Goal: Information Seeking & Learning: Find specific fact

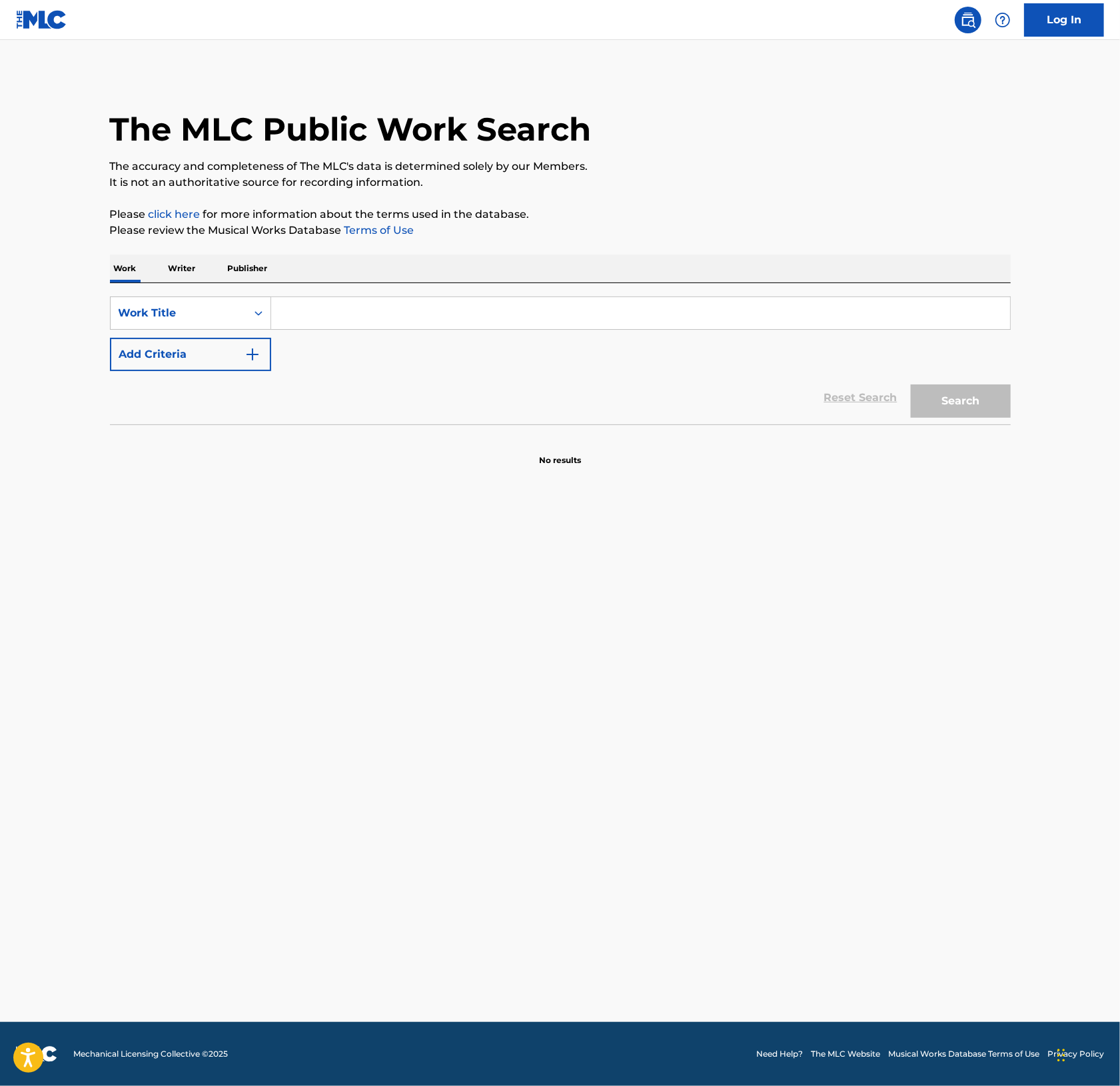
click at [323, 318] on input "Search Form" at bounding box center [640, 313] width 738 height 32
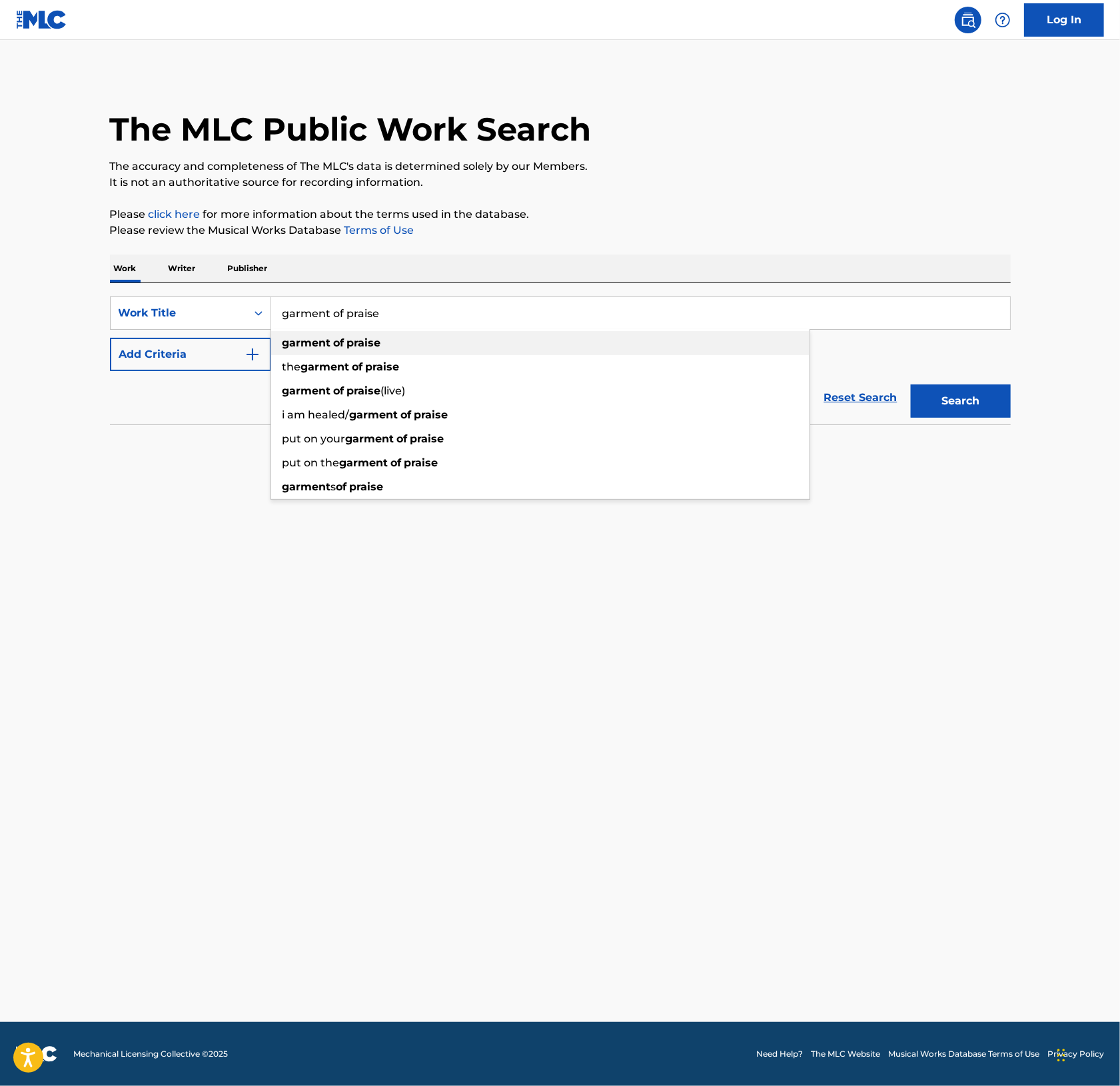
type input "garment of praise"
click at [400, 353] on div "garment of praise" at bounding box center [540, 343] width 538 height 24
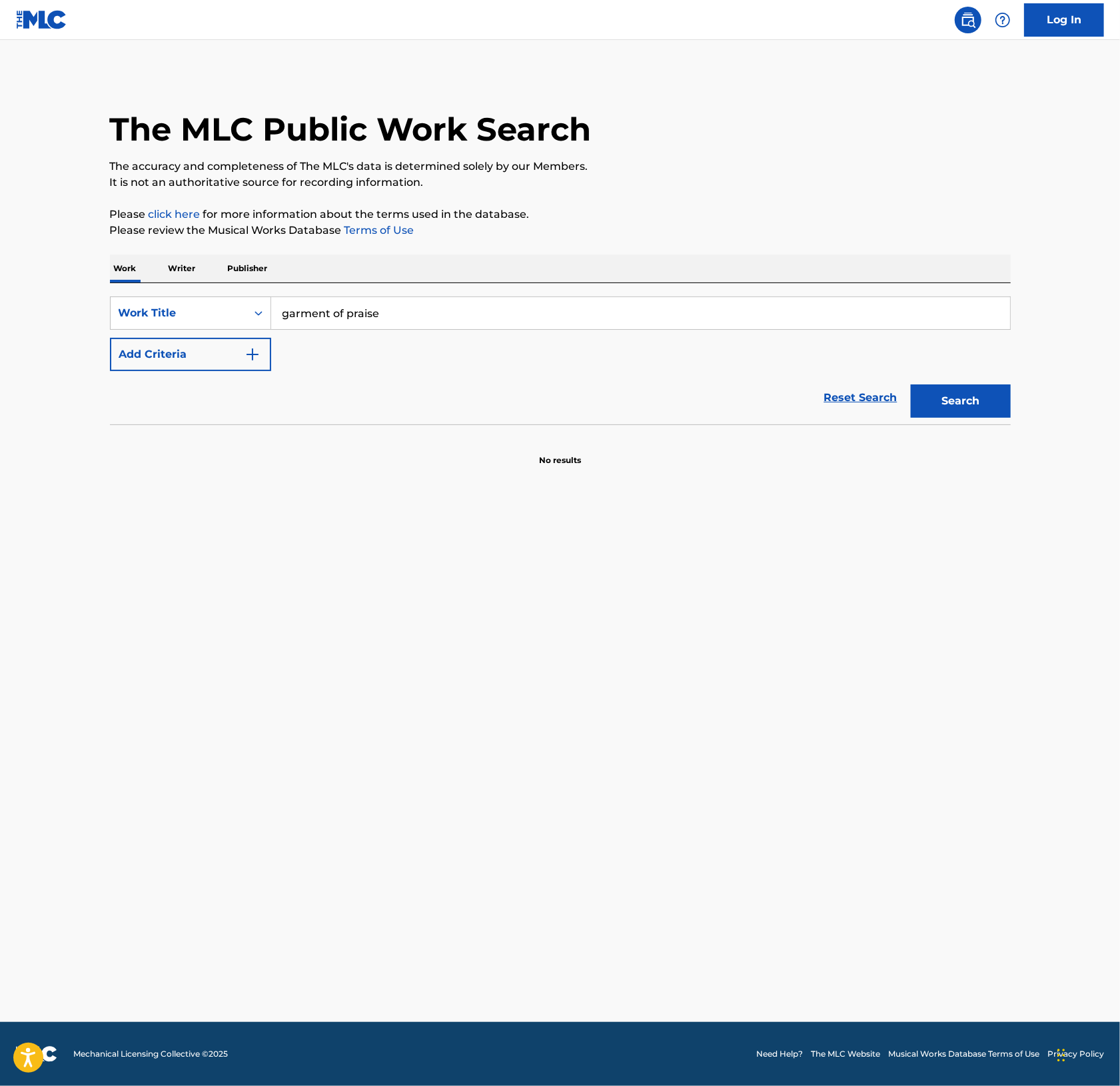
click at [157, 353] on button "Add Criteria" at bounding box center [190, 354] width 161 height 33
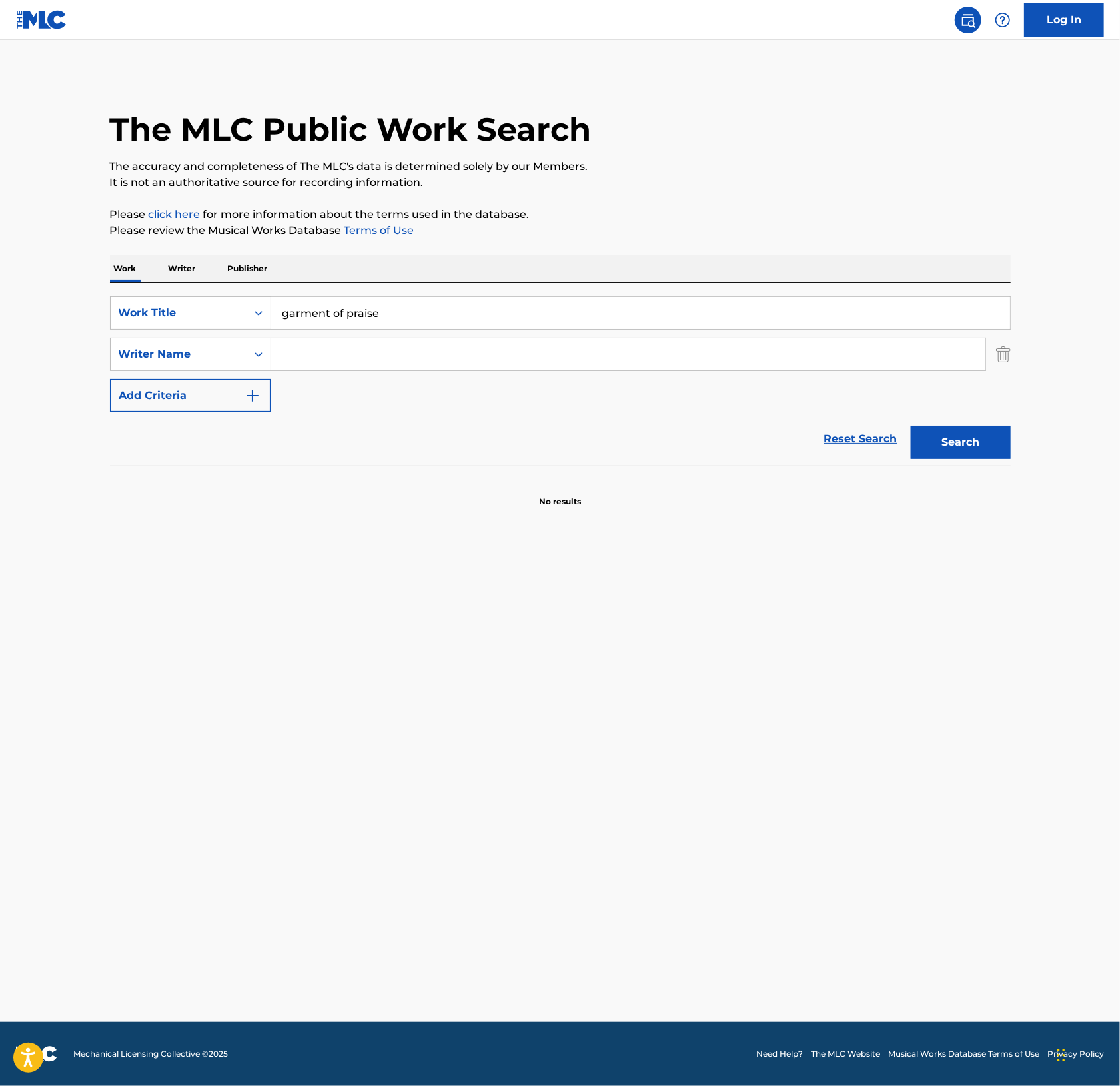
click at [338, 349] on input "Search Form" at bounding box center [628, 354] width 714 height 32
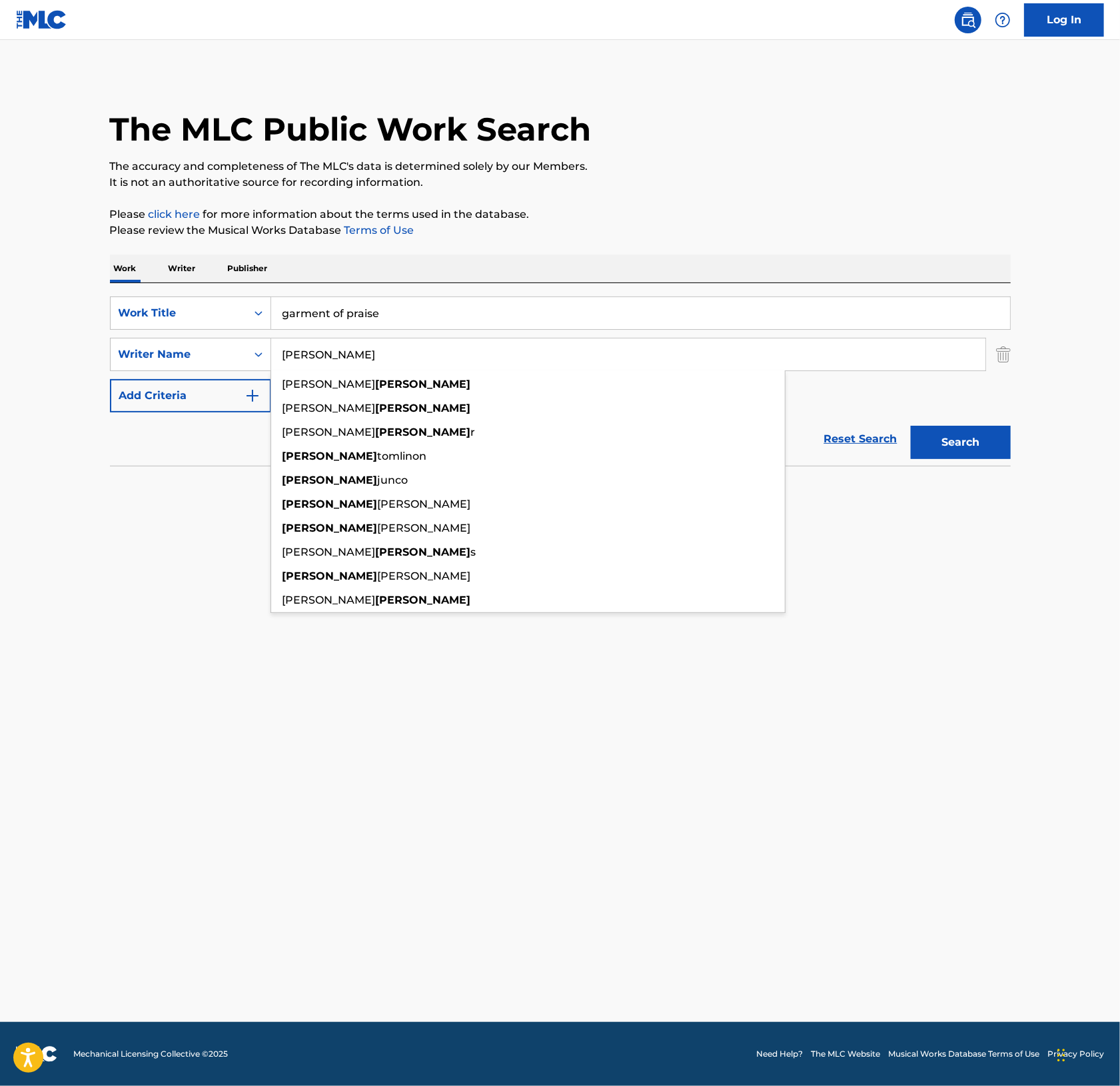
type input "[PERSON_NAME]"
click at [911, 426] on button "Search" at bounding box center [961, 442] width 100 height 33
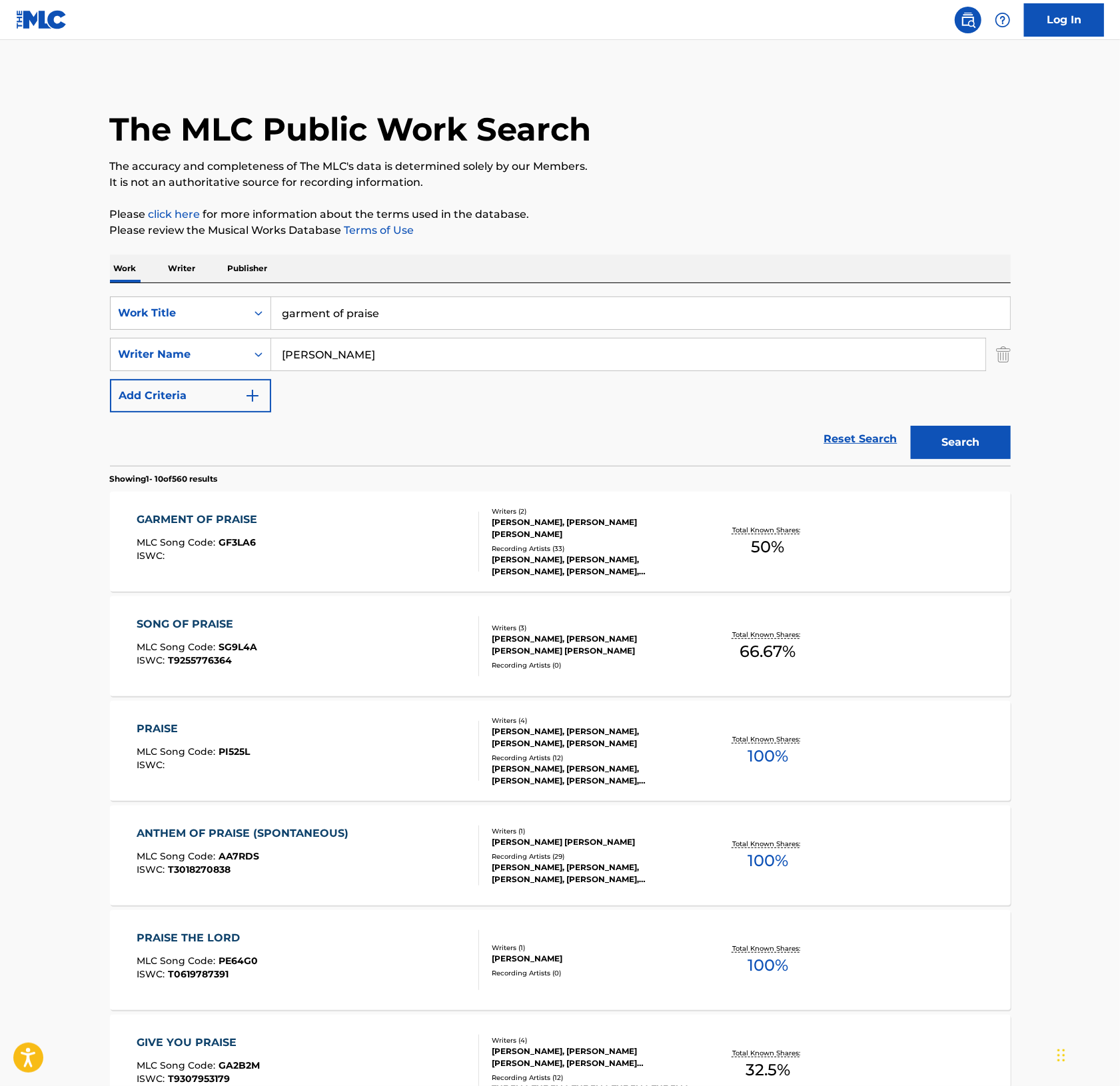
click at [336, 537] on div "GARMENT OF PRAISE MLC Song Code : GF3LA6 ISWC :" at bounding box center [308, 541] width 343 height 60
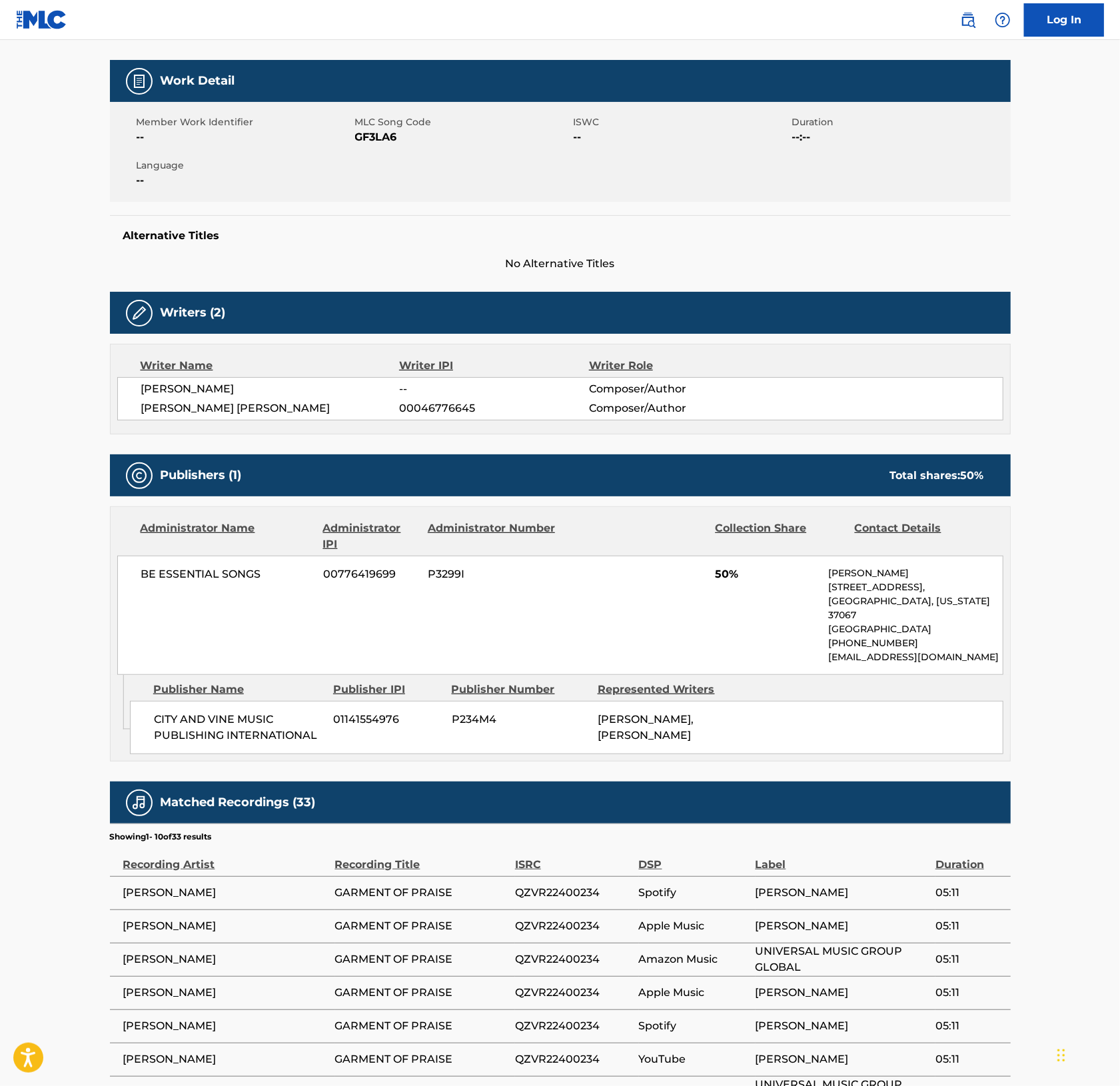
scroll to position [169, 0]
